Goal: Task Accomplishment & Management: Manage account settings

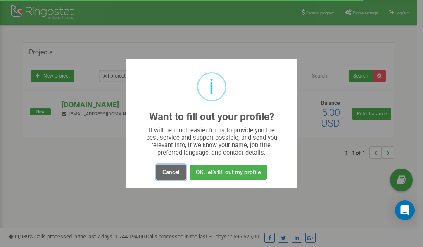
click at [173, 173] on button "Cancel" at bounding box center [171, 172] width 30 height 15
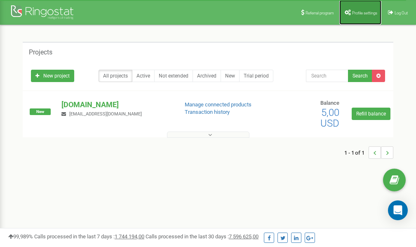
click at [358, 11] on span "Profile settings" at bounding box center [364, 13] width 25 height 5
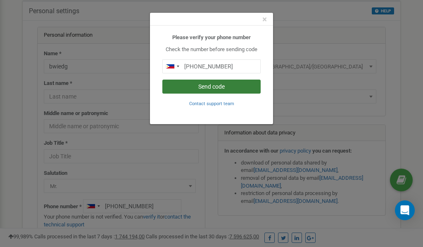
click at [221, 87] on button "Send code" at bounding box center [211, 87] width 98 height 14
